Goal: Information Seeking & Learning: Learn about a topic

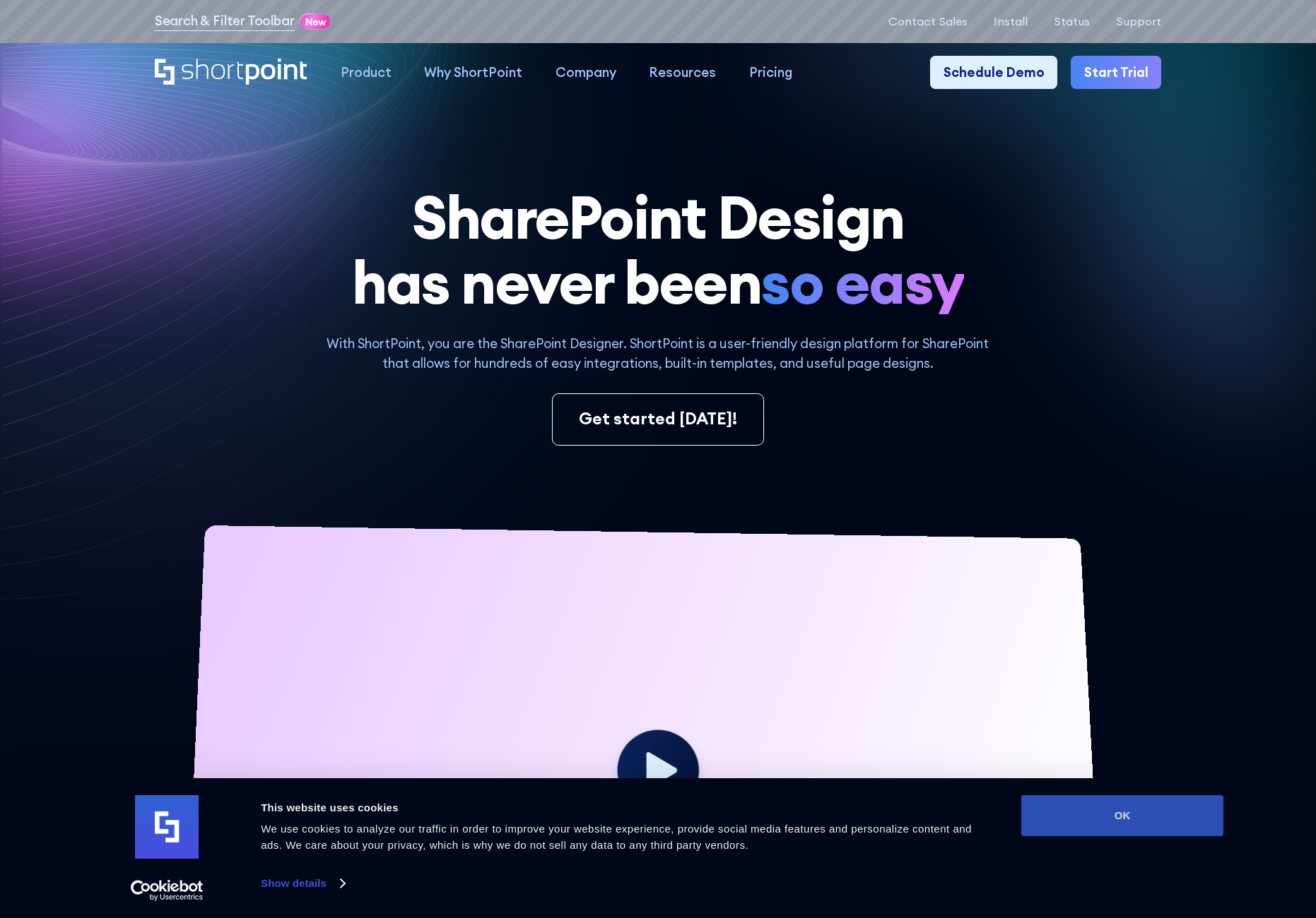
click at [1154, 823] on button "OK" at bounding box center [1122, 816] width 202 height 41
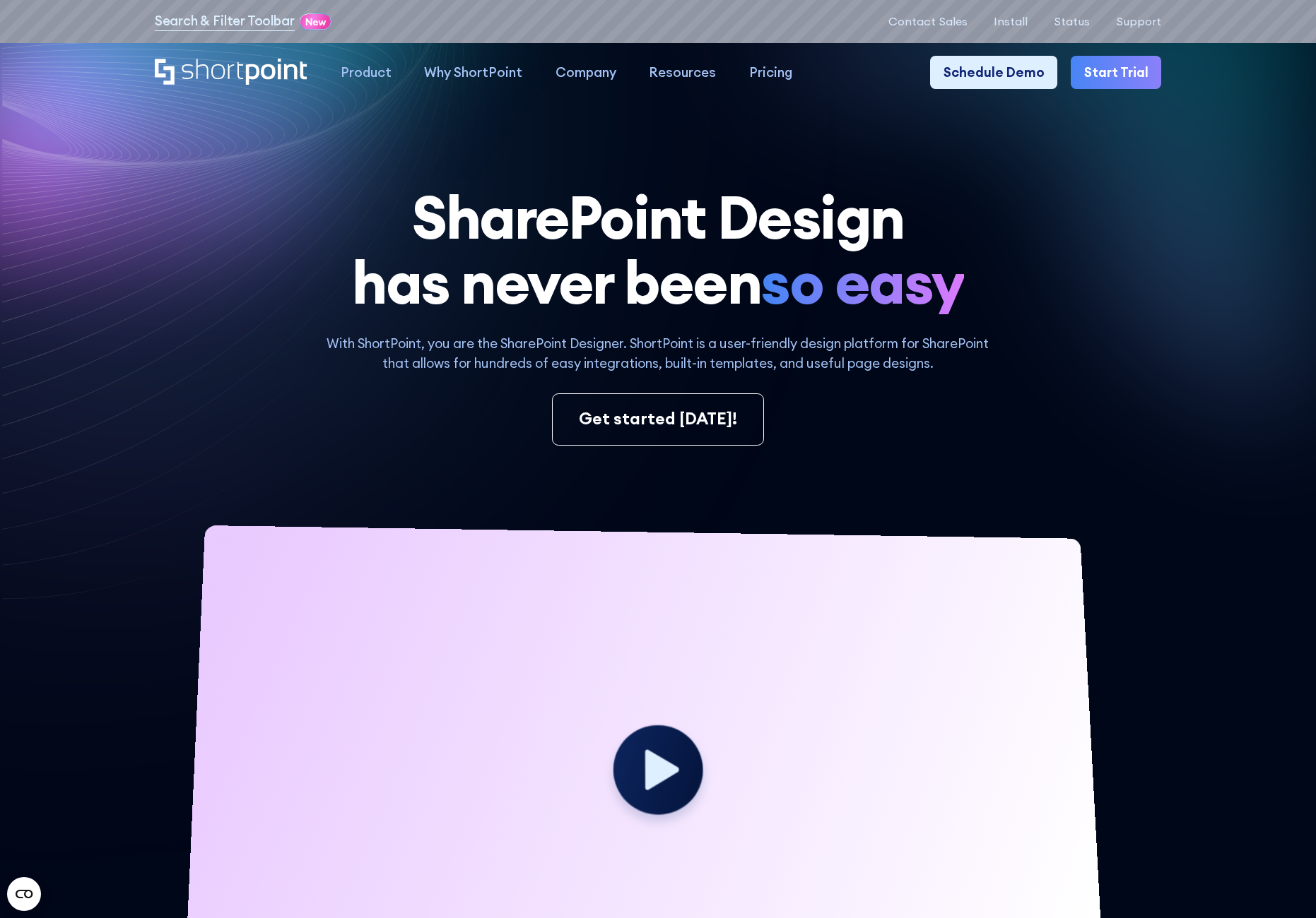
click at [661, 756] on circle at bounding box center [658, 771] width 90 height 90
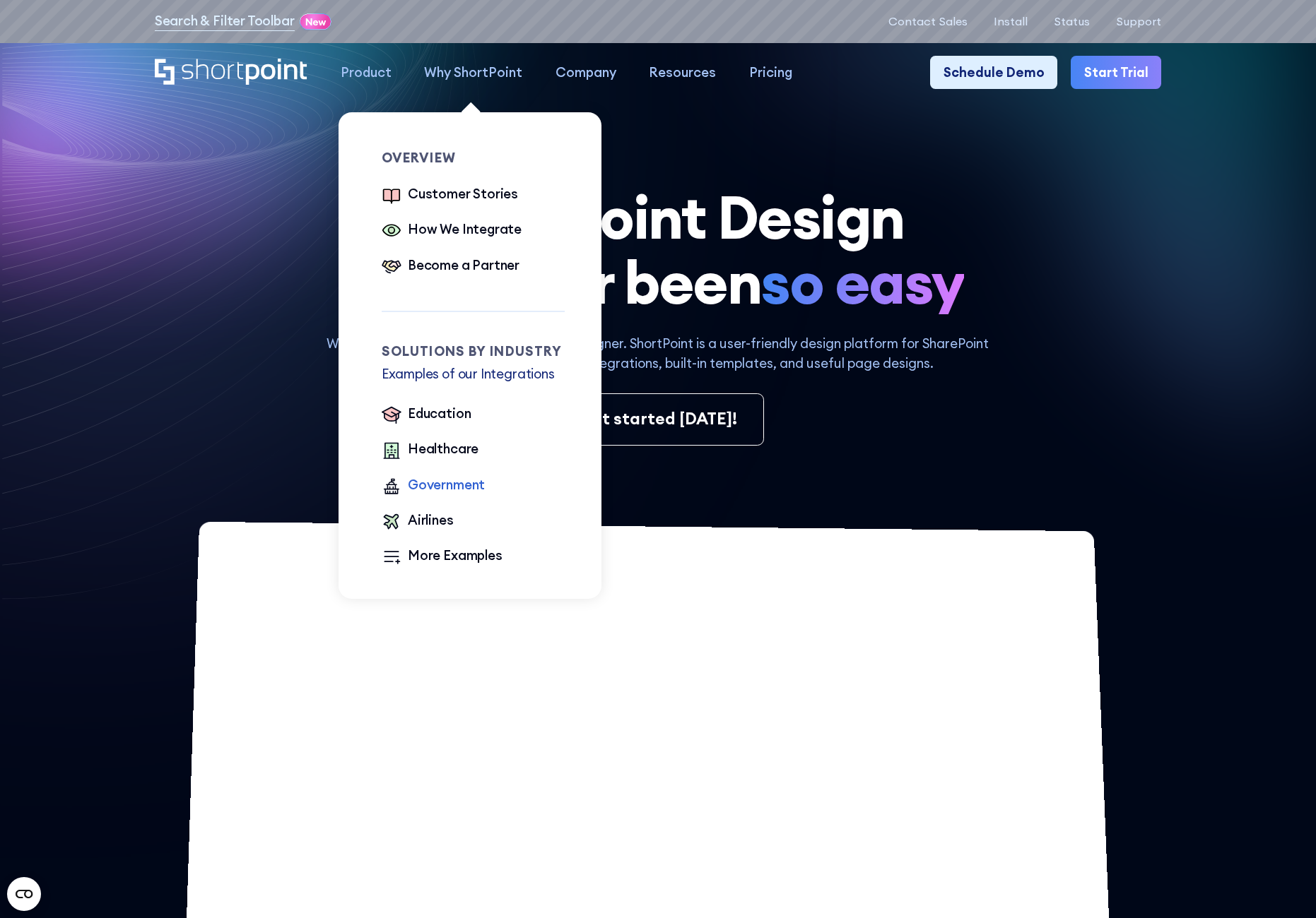
click at [455, 490] on div "Government" at bounding box center [446, 486] width 77 height 20
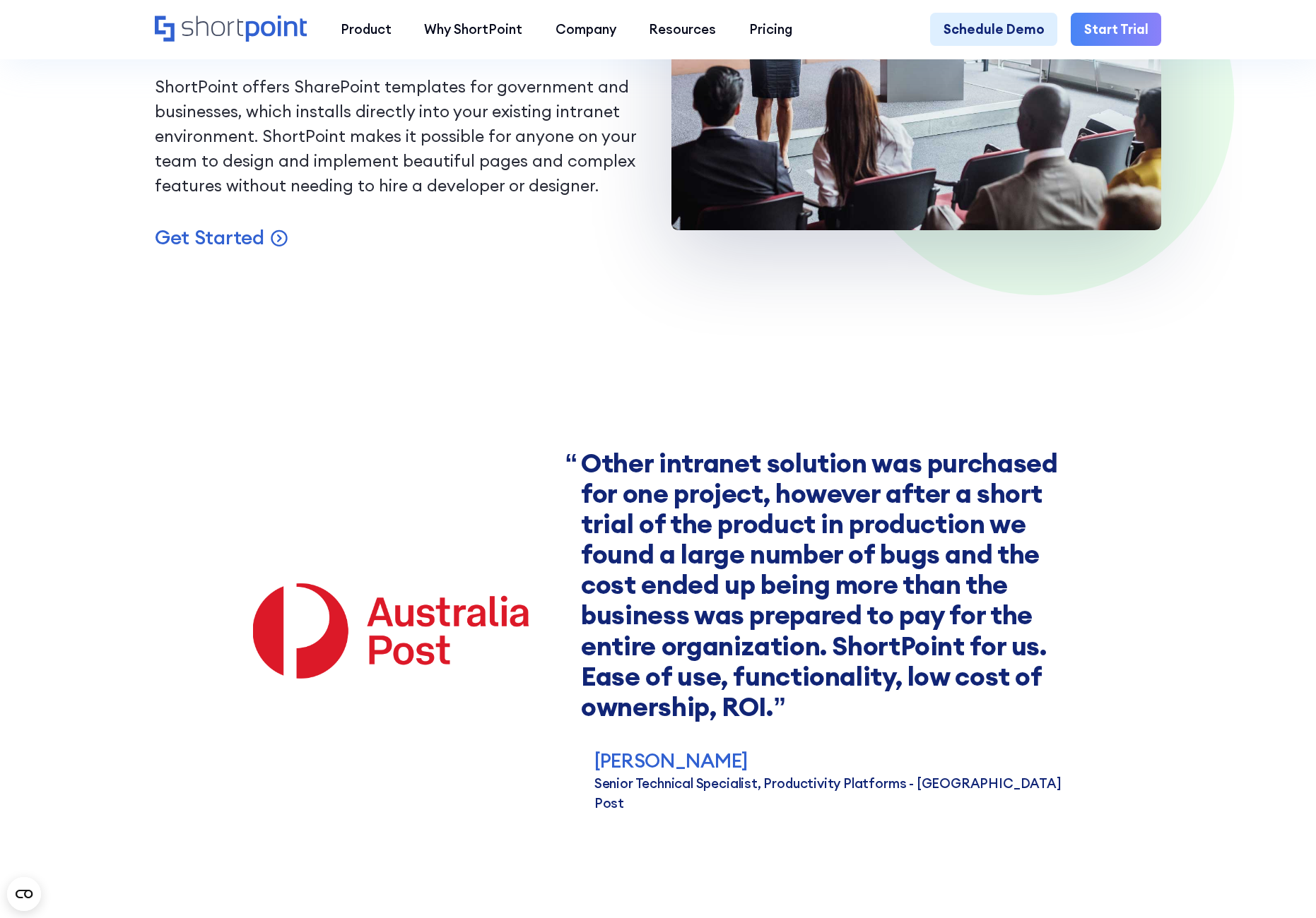
scroll to position [1413, 0]
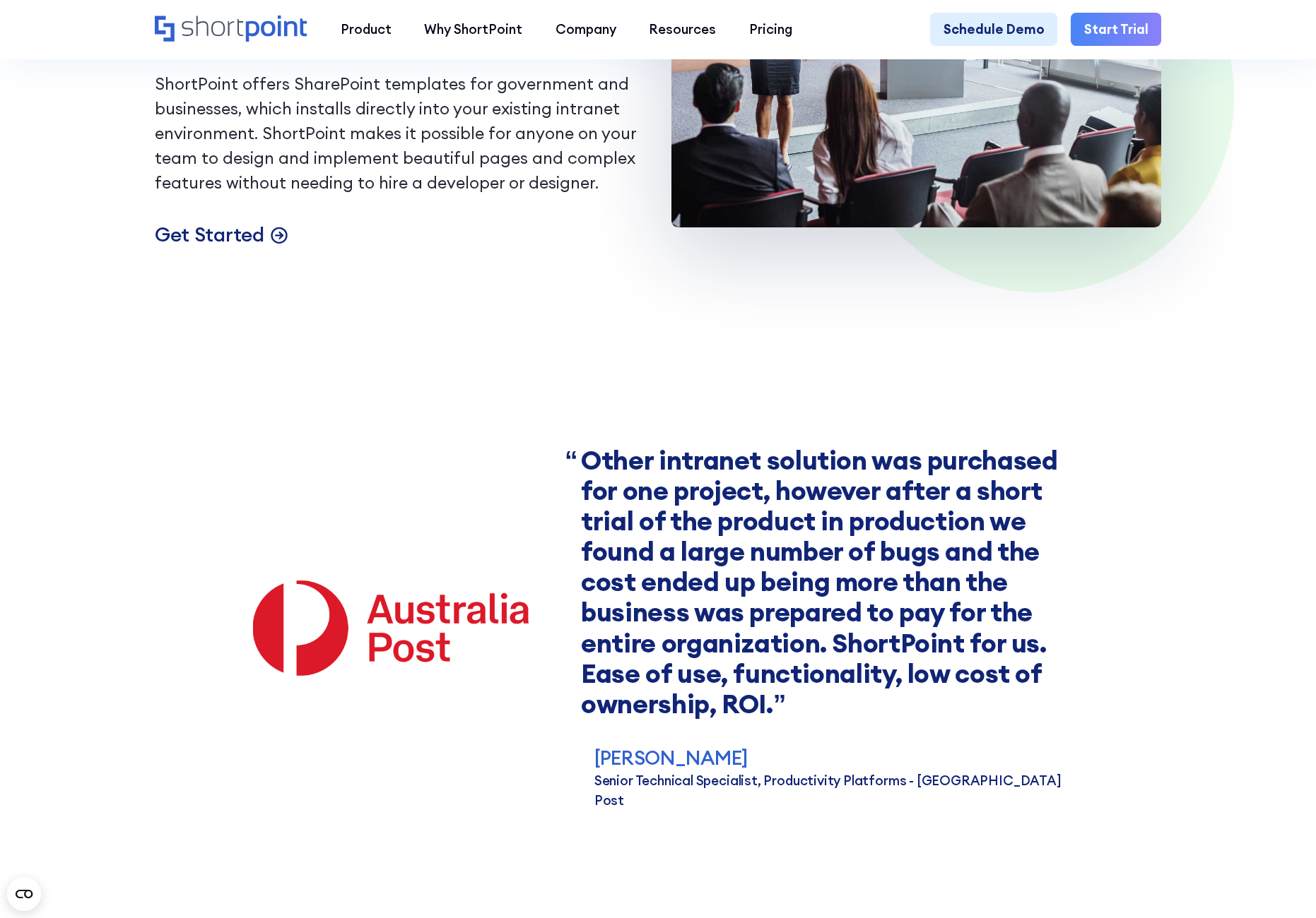
click at [256, 246] on p "Get Started" at bounding box center [210, 235] width 110 height 25
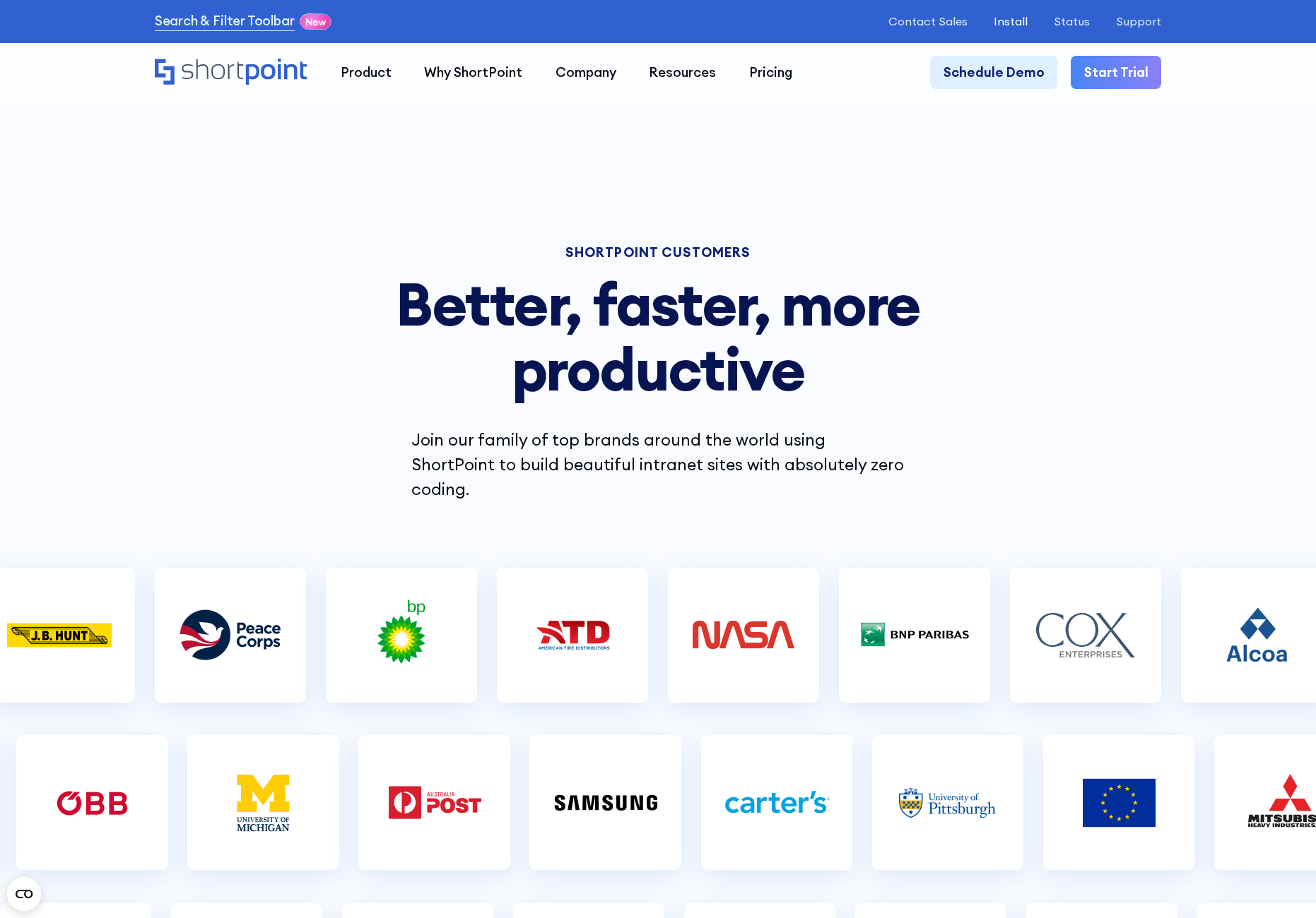
click at [1019, 21] on p "Install" at bounding box center [1011, 21] width 34 height 13
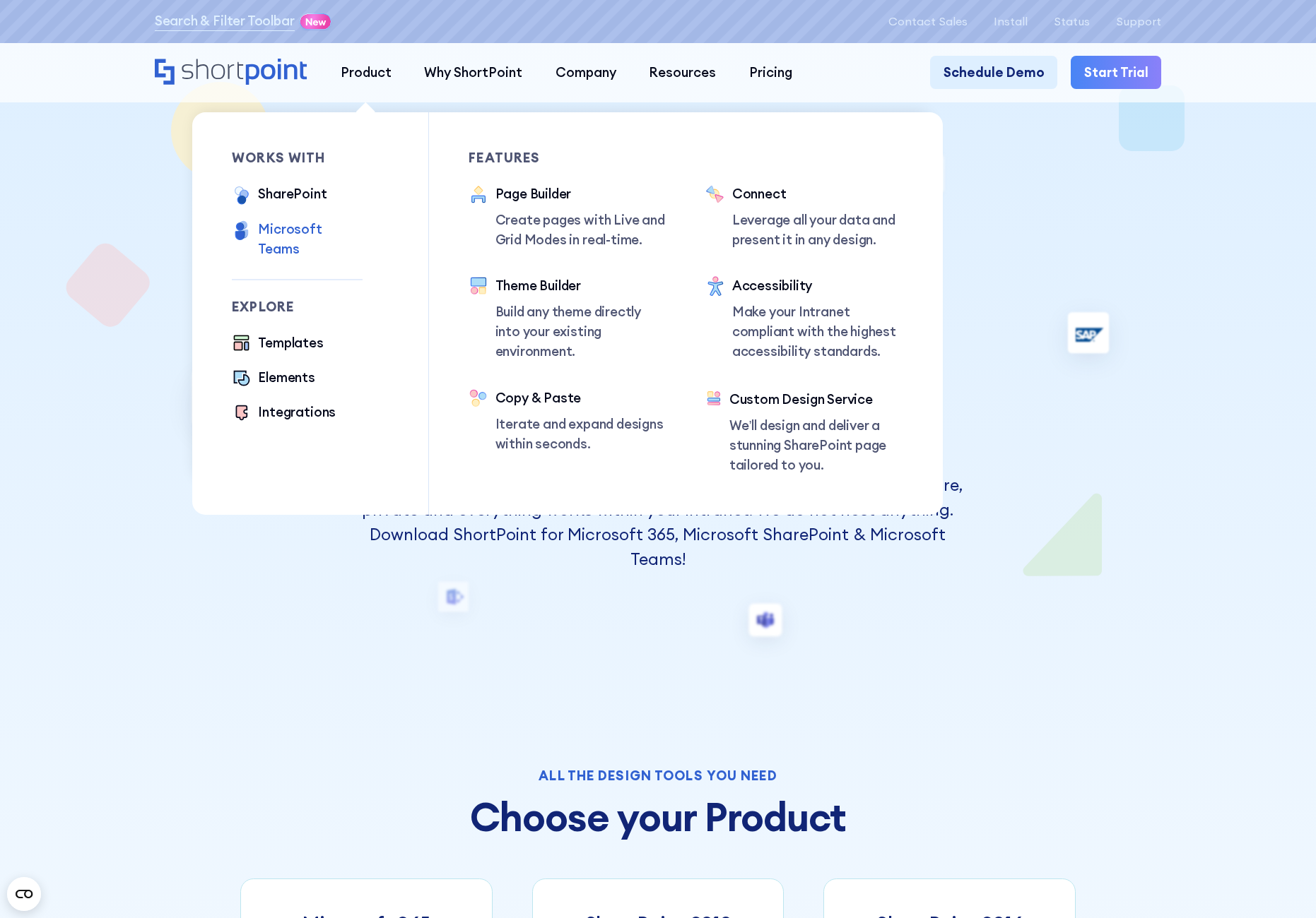
click at [336, 238] on div "Microsoft Teams" at bounding box center [310, 239] width 104 height 40
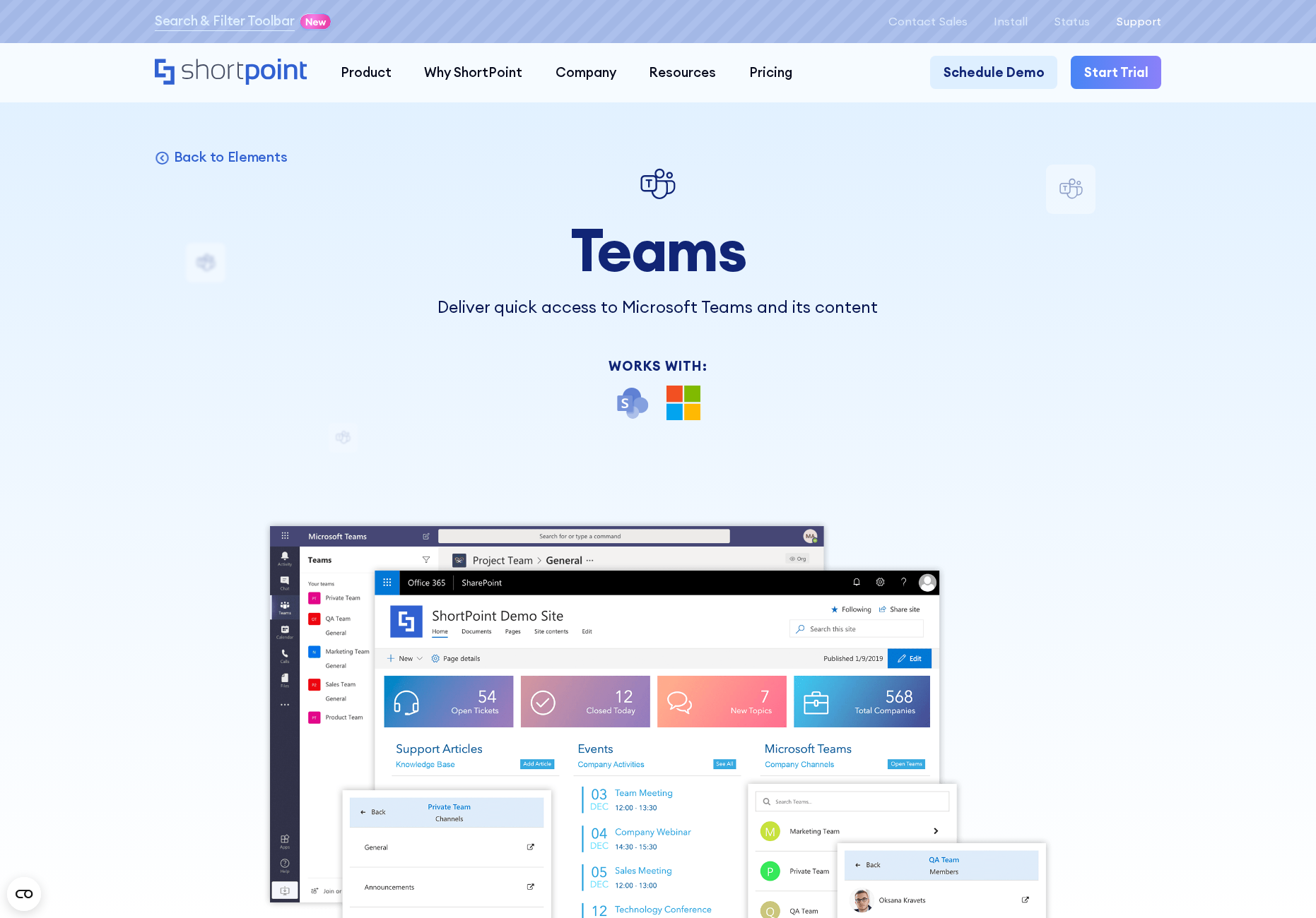
click at [1156, 22] on p "Support" at bounding box center [1139, 21] width 45 height 13
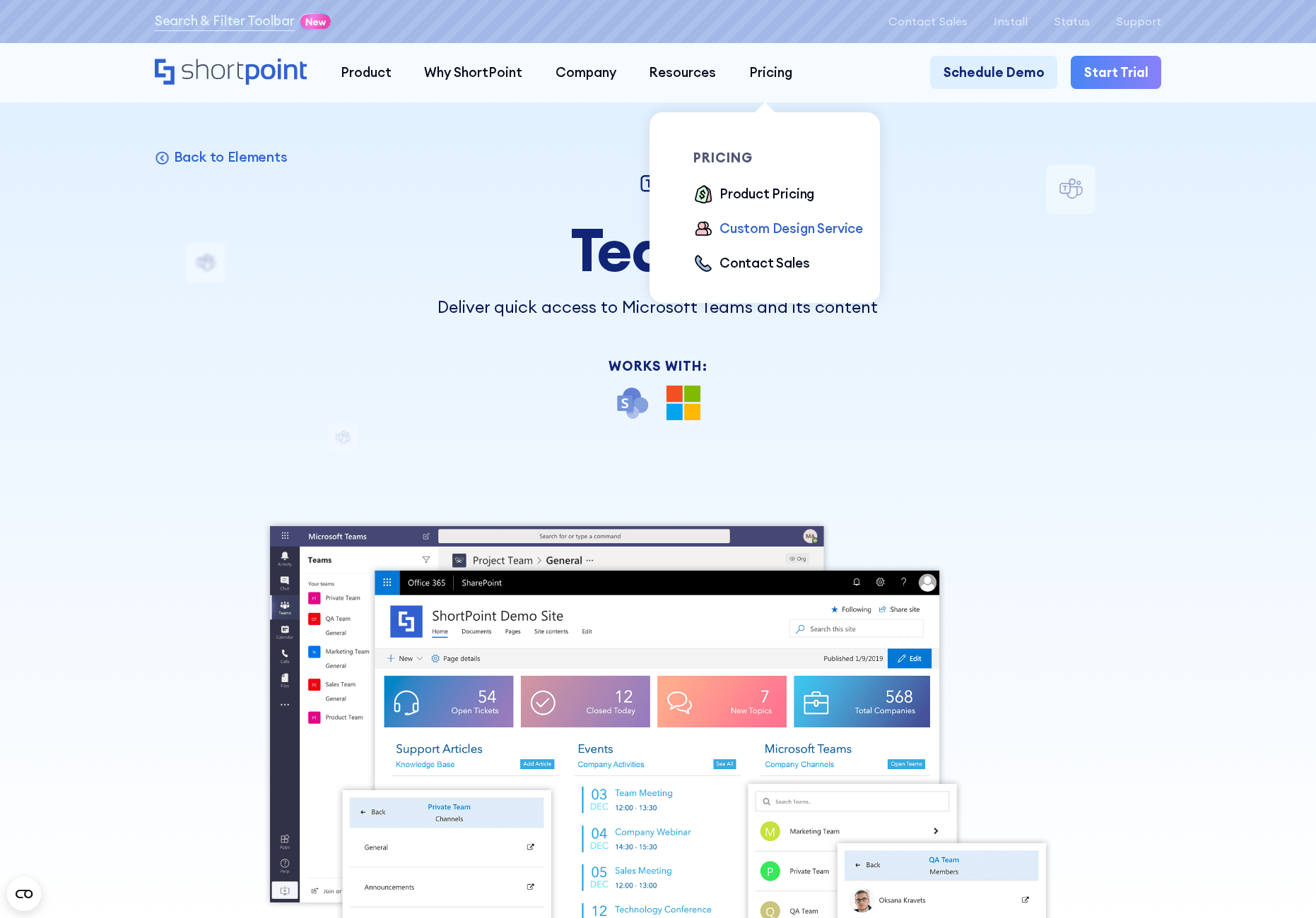
click at [772, 232] on div "Custom Design Service" at bounding box center [791, 229] width 143 height 20
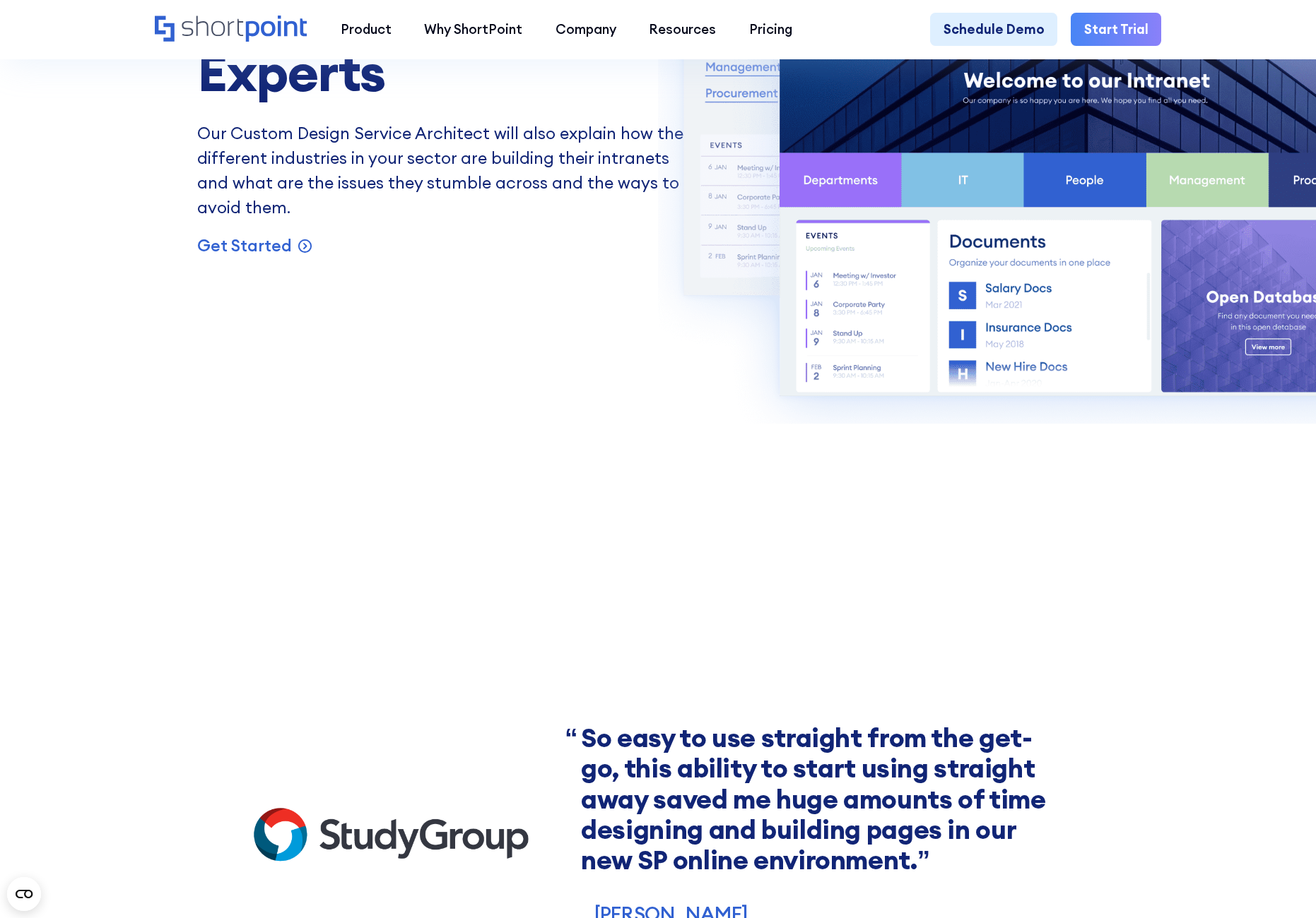
scroll to position [1625, 0]
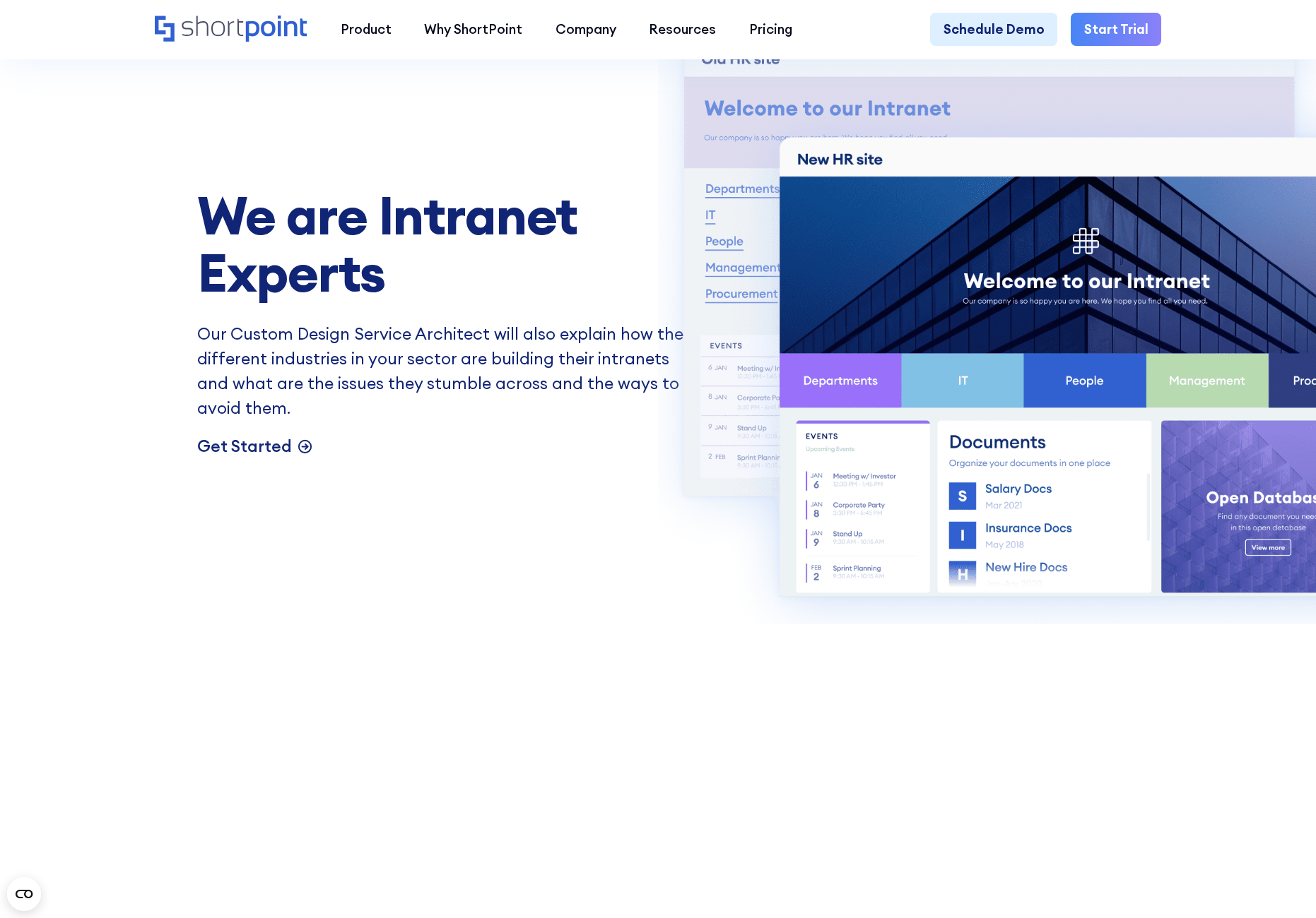
click at [272, 459] on p "Get Started" at bounding box center [244, 446] width 94 height 24
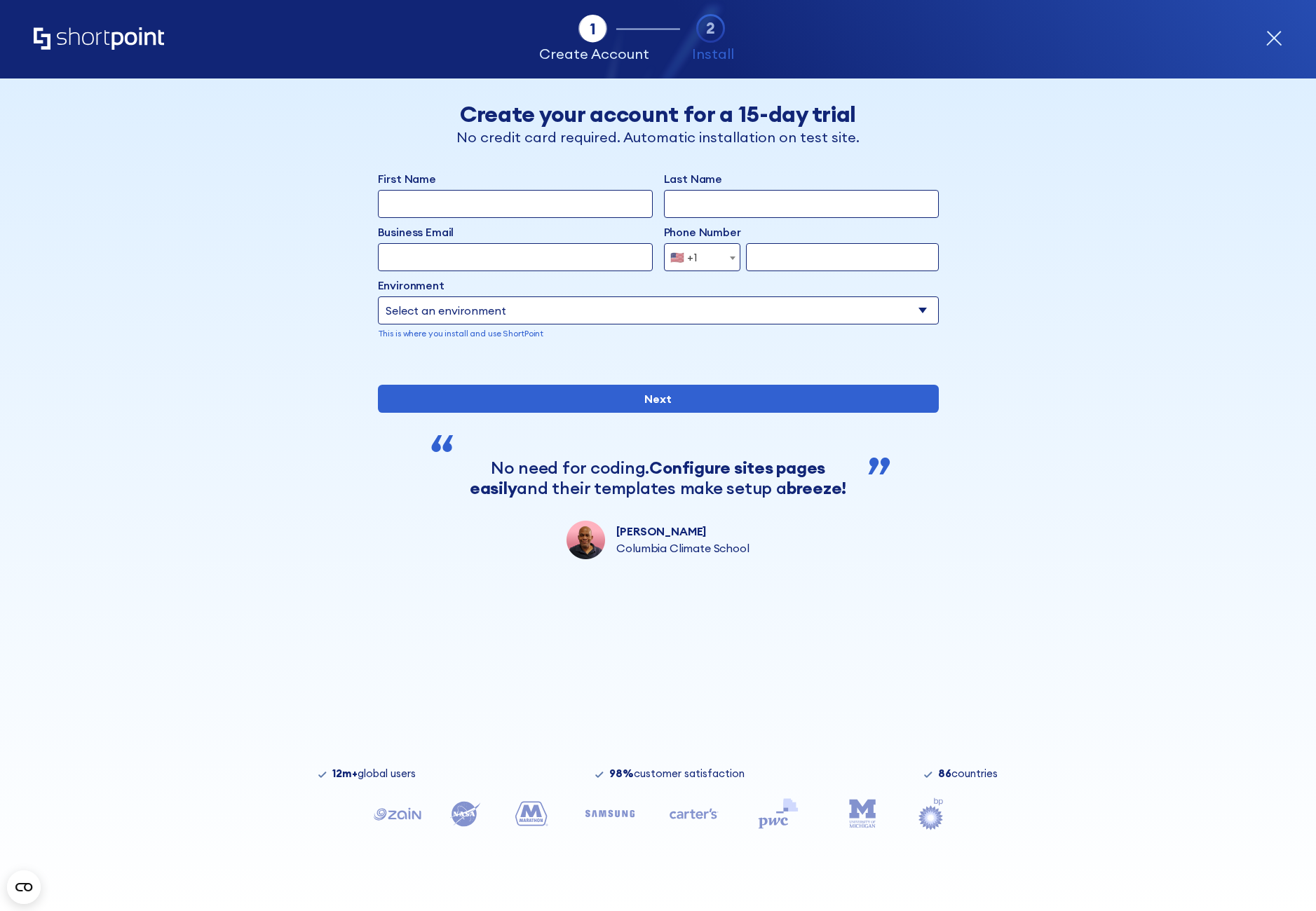
click at [111, 42] on icon "Home" at bounding box center [99, 38] width 130 height 22
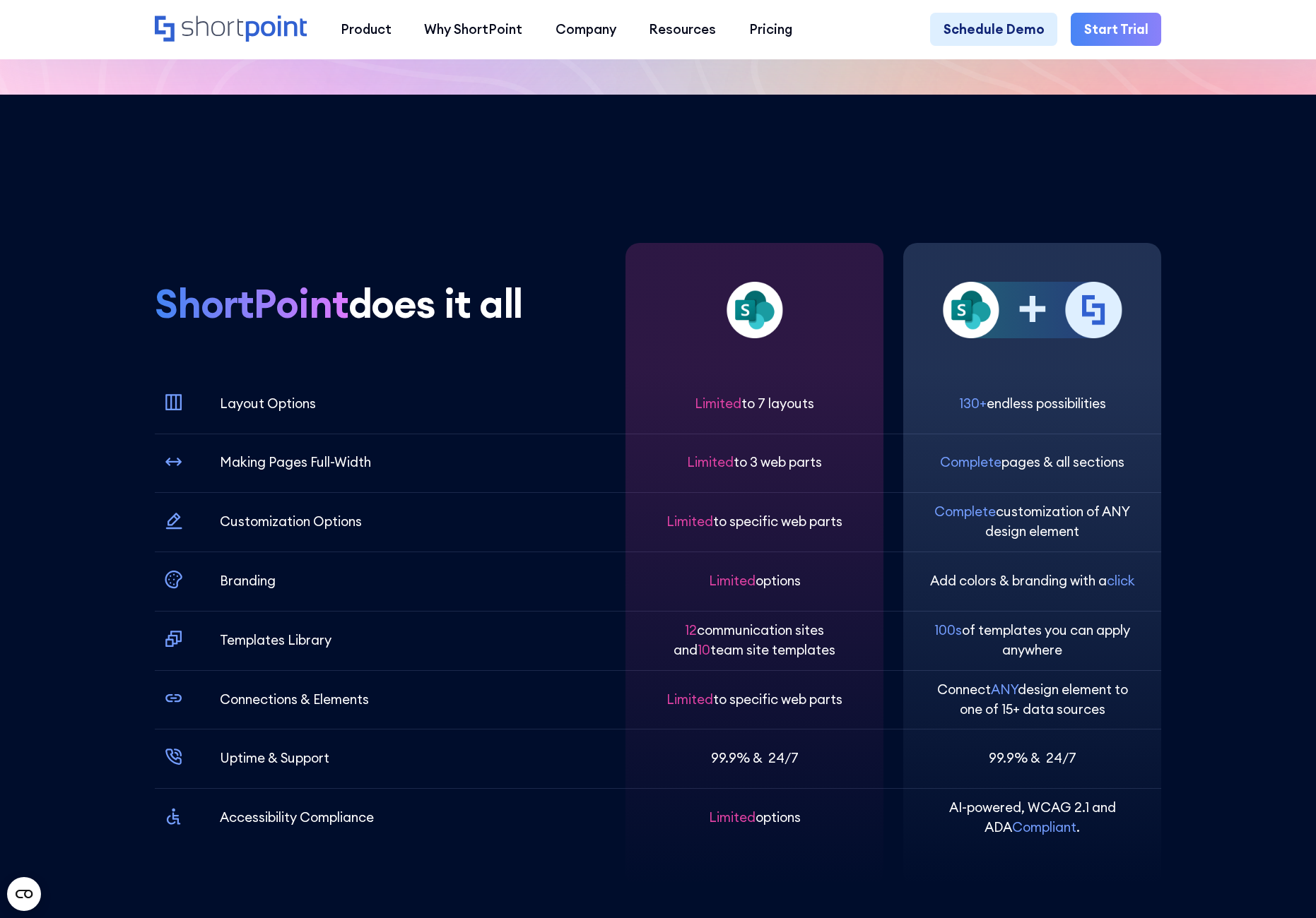
scroll to position [4804, 0]
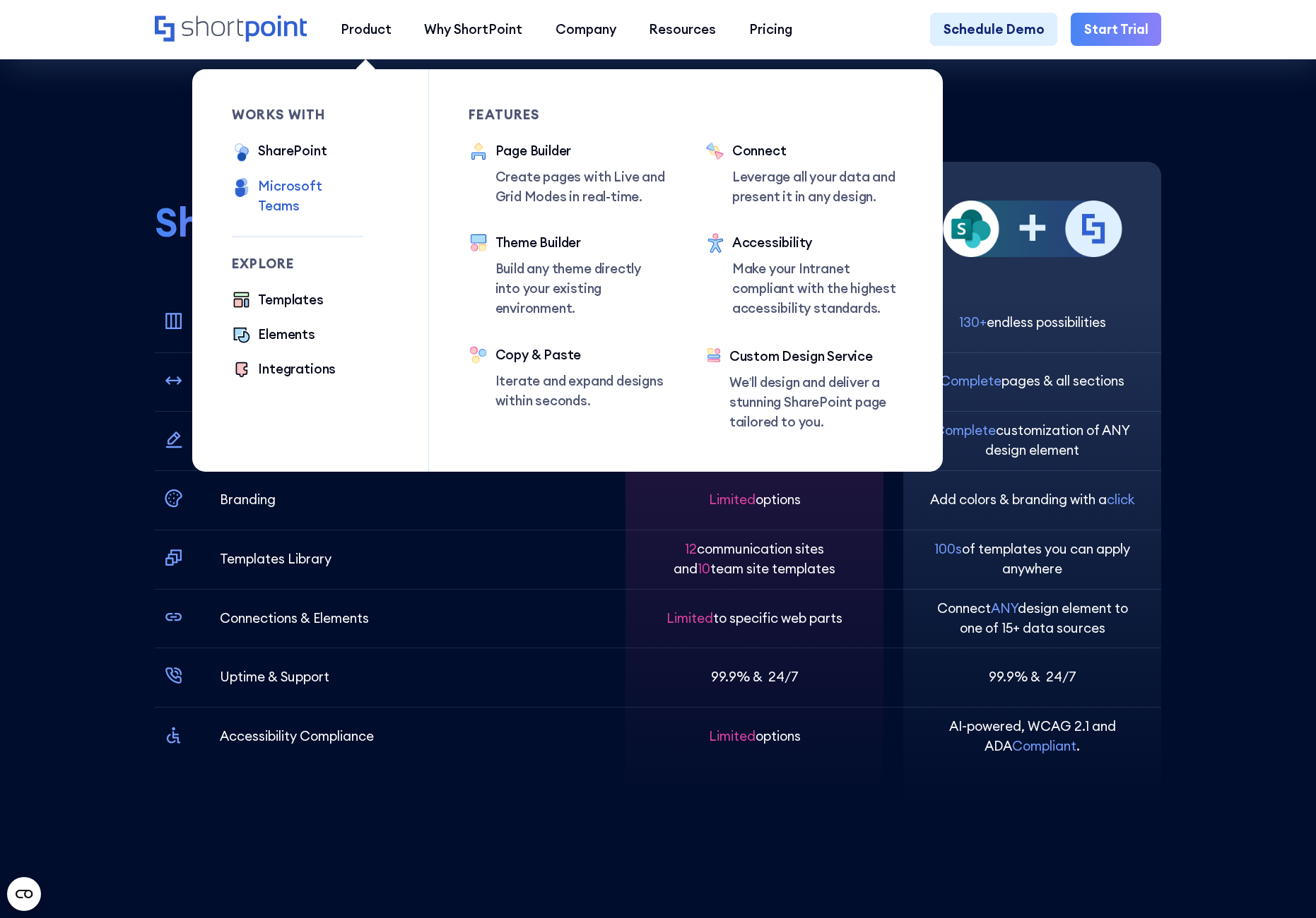
click at [328, 192] on div "Microsoft Teams" at bounding box center [310, 196] width 104 height 40
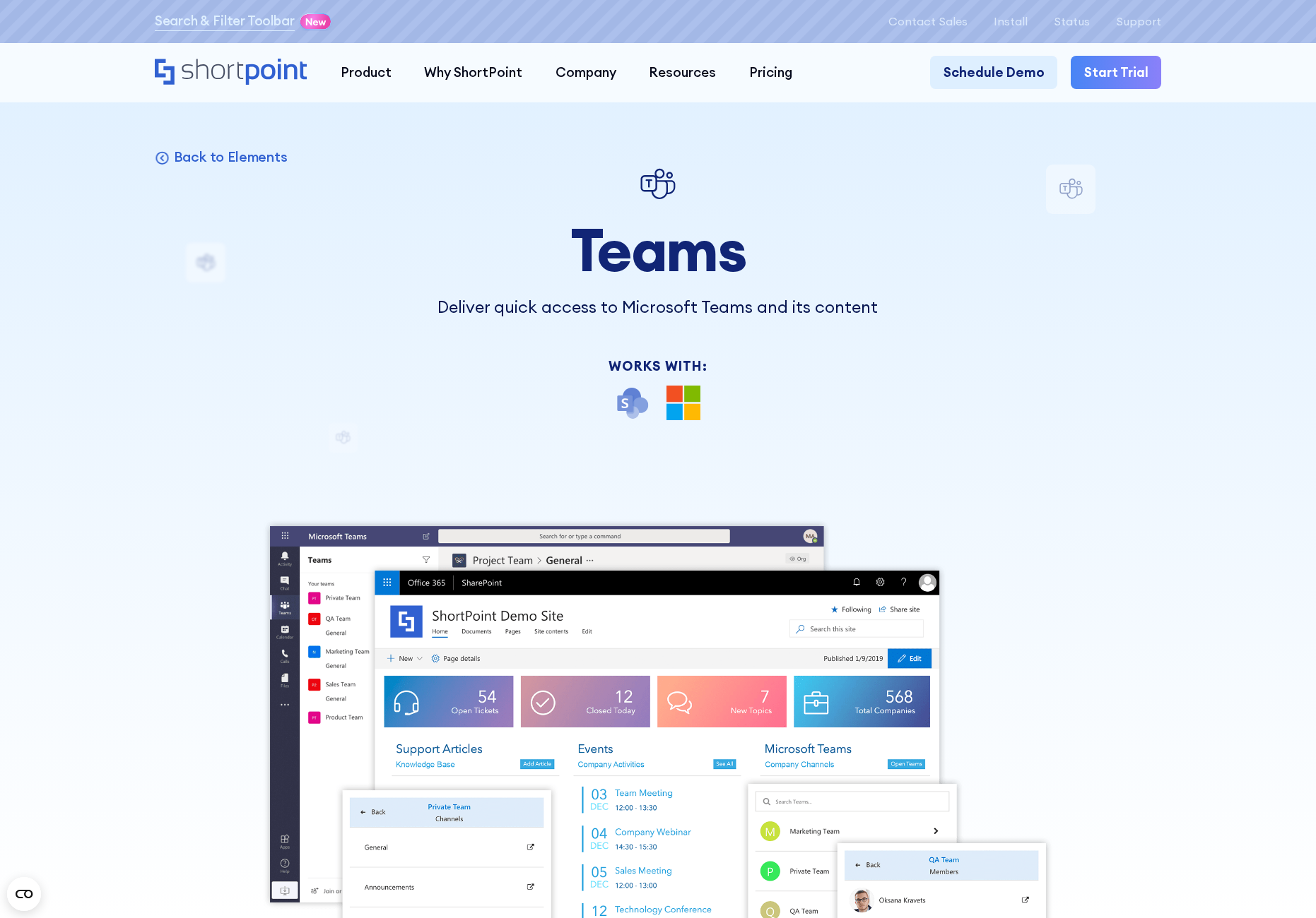
click at [1079, 192] on div "Back to Elements Teams Deliver quick access to Microsoft Teams and its content …" at bounding box center [658, 668] width 1007 height 1007
click at [1077, 22] on p "Status" at bounding box center [1071, 21] width 36 height 13
click at [306, 22] on icon at bounding box center [316, 22] width 21 height 7
click at [270, 24] on link "Search & Filter Toolbar" at bounding box center [225, 22] width 140 height 20
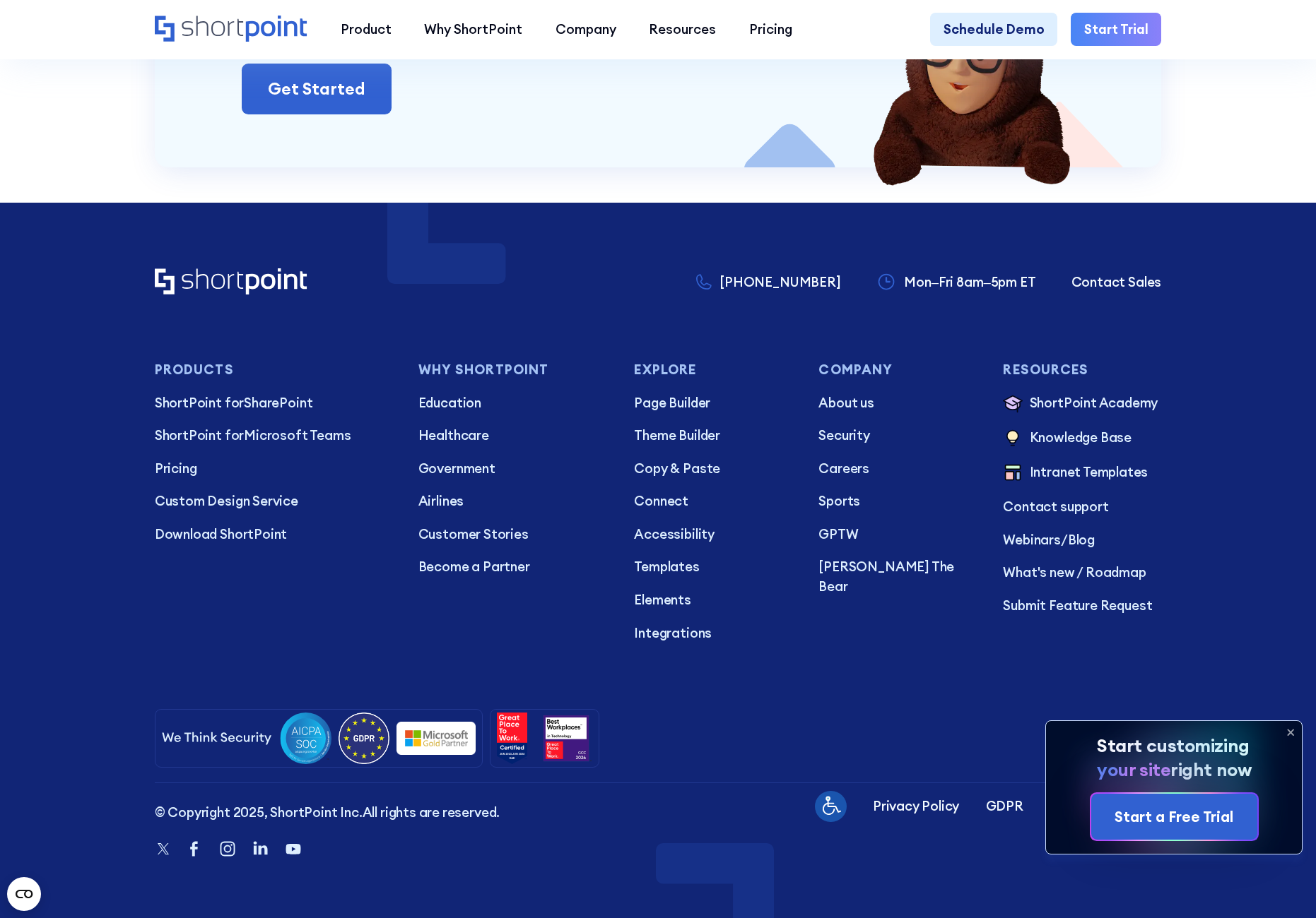
scroll to position [5607, 0]
